Goal: Information Seeking & Learning: Learn about a topic

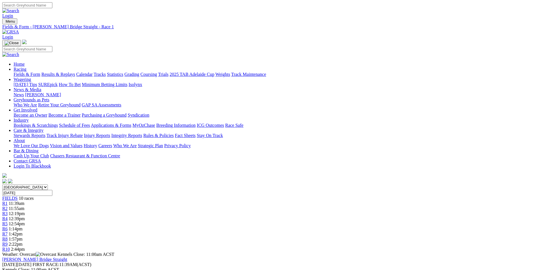
click at [181, 206] on div "R2 11:55am" at bounding box center [268, 208] width 532 height 5
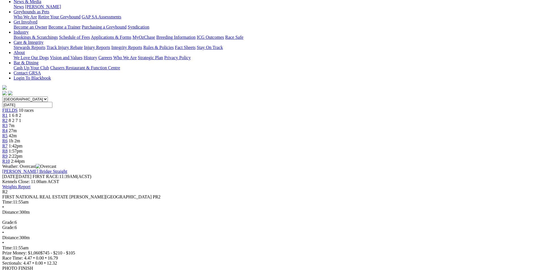
scroll to position [113, 0]
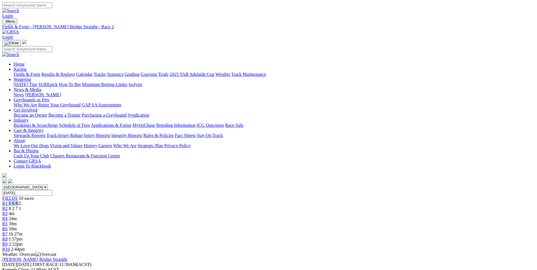
click at [146, 201] on div "R1 1 6 8 2" at bounding box center [268, 203] width 532 height 5
